Goal: Navigation & Orientation: Find specific page/section

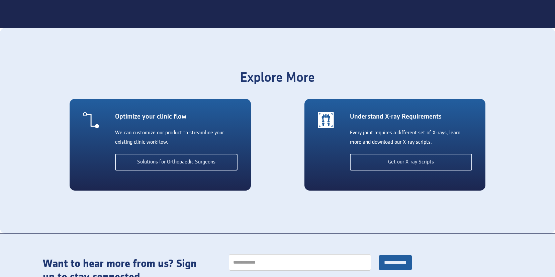
scroll to position [1149, 0]
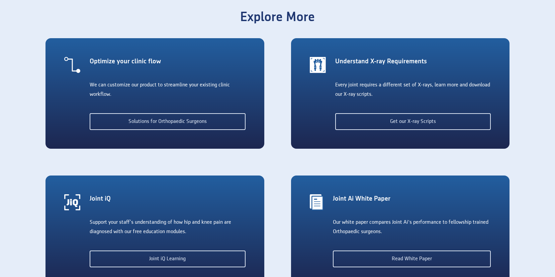
scroll to position [1180, 0]
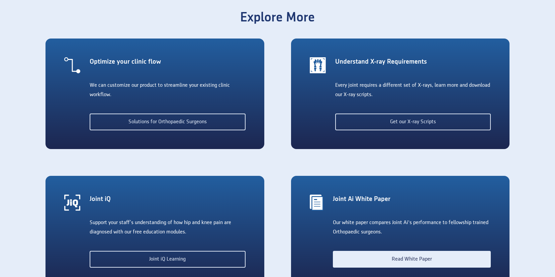
click at [345, 263] on link "Read White Paper" at bounding box center [412, 259] width 158 height 17
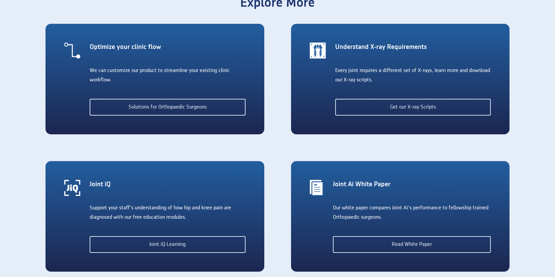
scroll to position [1196, 0]
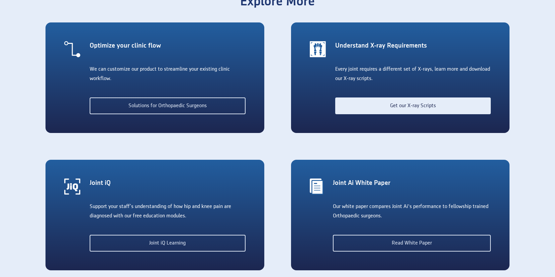
click at [343, 106] on link "Get our X-ray Scripts" at bounding box center [413, 105] width 156 height 17
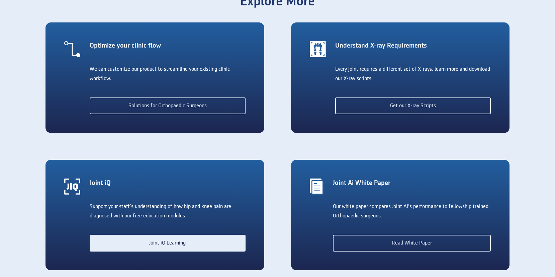
click at [174, 239] on link "Joint iQ Learning" at bounding box center [168, 243] width 156 height 17
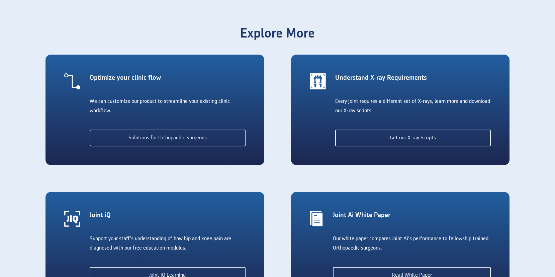
scroll to position [1161, 0]
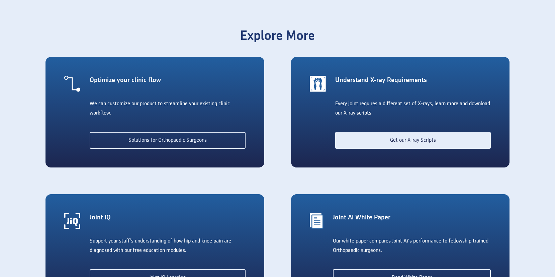
click at [388, 140] on link "Get our X-ray Scripts" at bounding box center [413, 140] width 156 height 17
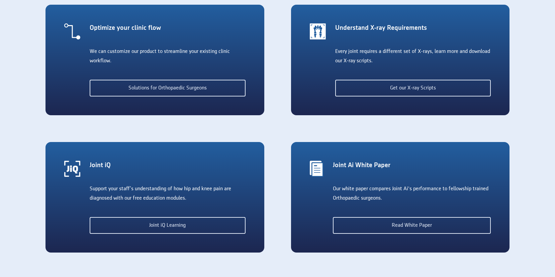
scroll to position [1222, 0]
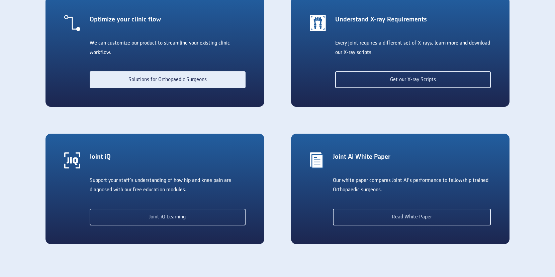
click at [205, 83] on link "Solutions for Orthopaedic Surgeons" at bounding box center [168, 79] width 156 height 17
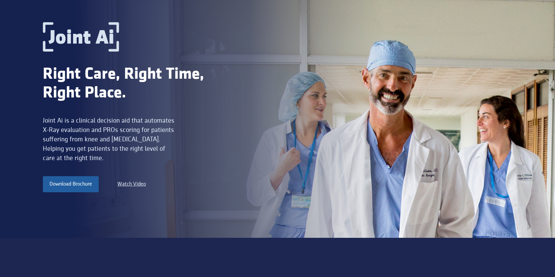
scroll to position [0, 0]
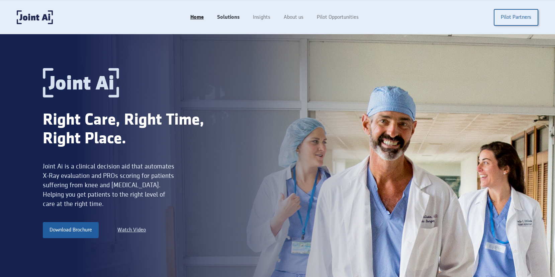
click at [228, 16] on link "Solutions" at bounding box center [229, 17] width 36 height 13
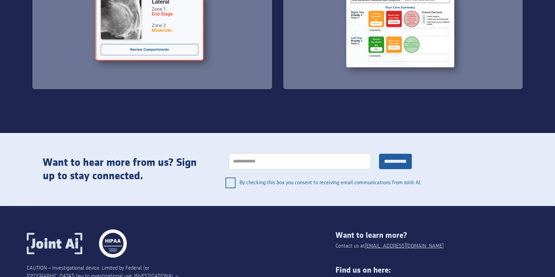
scroll to position [1110, 0]
